Goal: Task Accomplishment & Management: Manage account settings

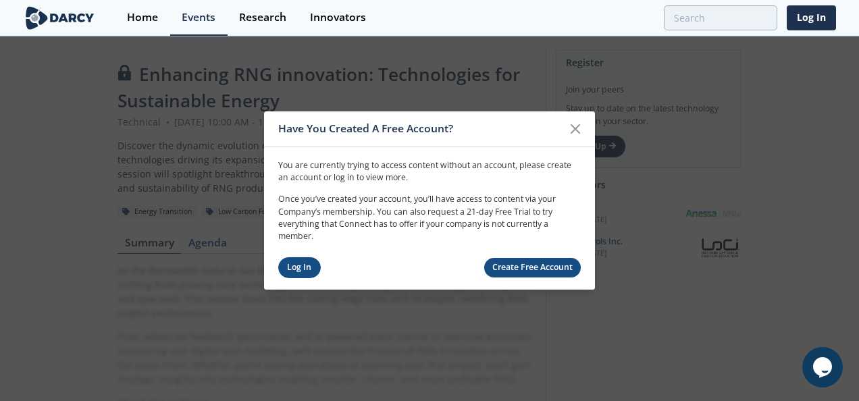
click at [297, 270] on link "Log In" at bounding box center [299, 267] width 43 height 21
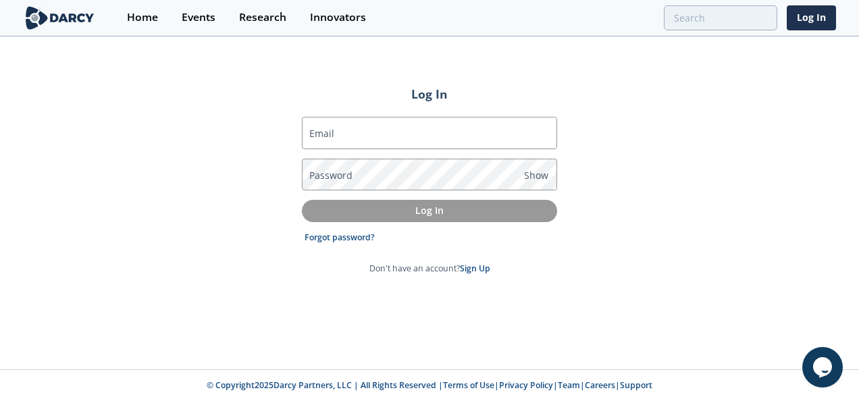
click at [351, 170] on div "Password Show" at bounding box center [429, 175] width 255 height 32
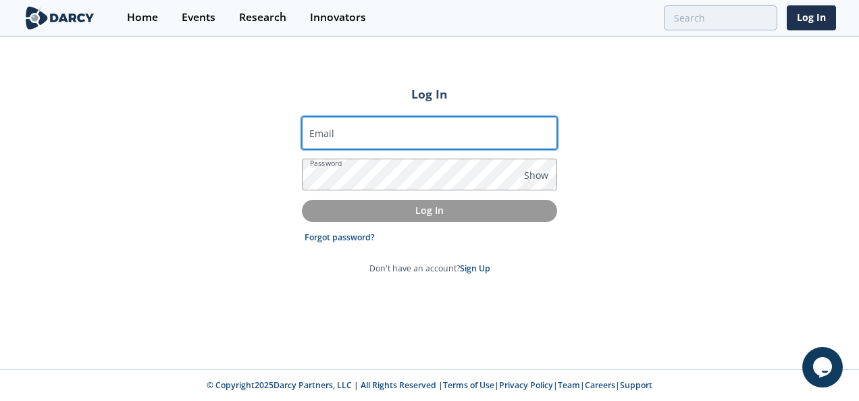
click at [362, 126] on input "Email" at bounding box center [429, 133] width 255 height 32
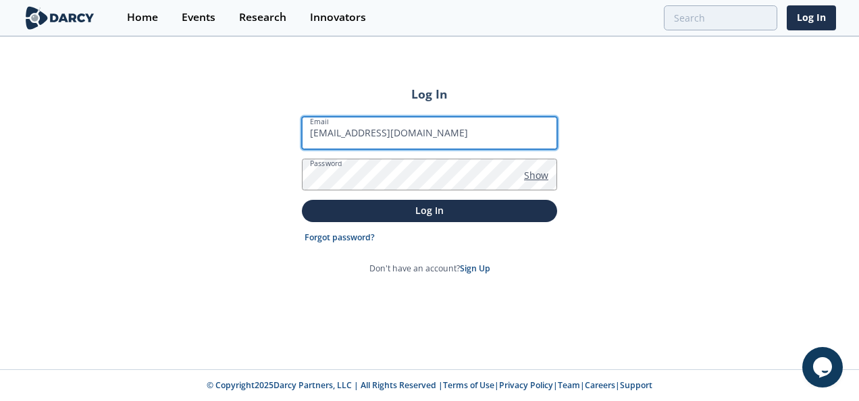
type input "[EMAIL_ADDRESS][DOMAIN_NAME]"
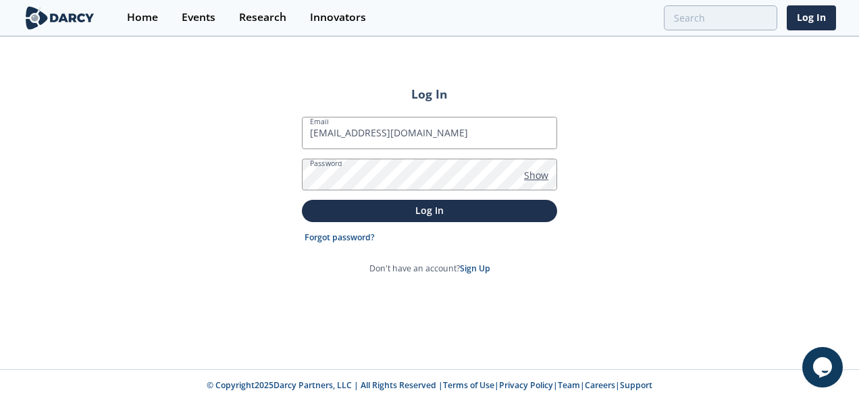
click at [547, 170] on span "Show" at bounding box center [536, 175] width 24 height 14
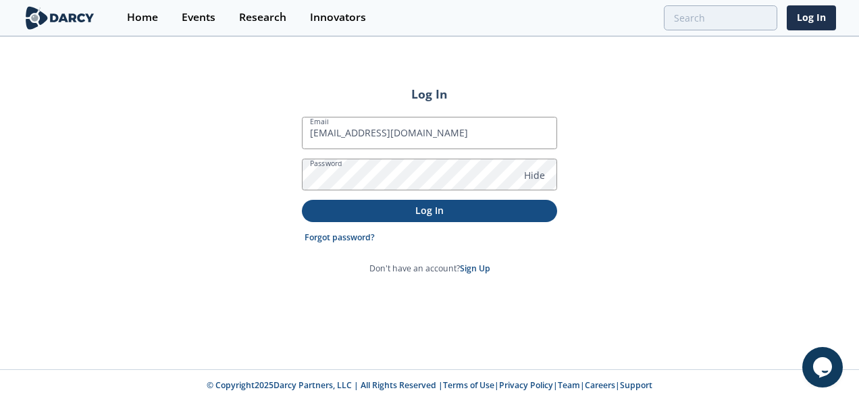
click at [451, 207] on p "Log In" at bounding box center [429, 210] width 236 height 14
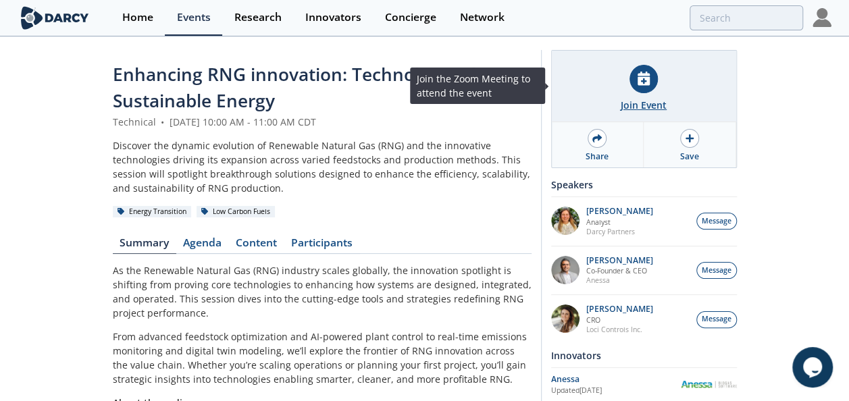
click at [644, 90] on div at bounding box center [644, 79] width 28 height 28
